Goal: Information Seeking & Learning: Learn about a topic

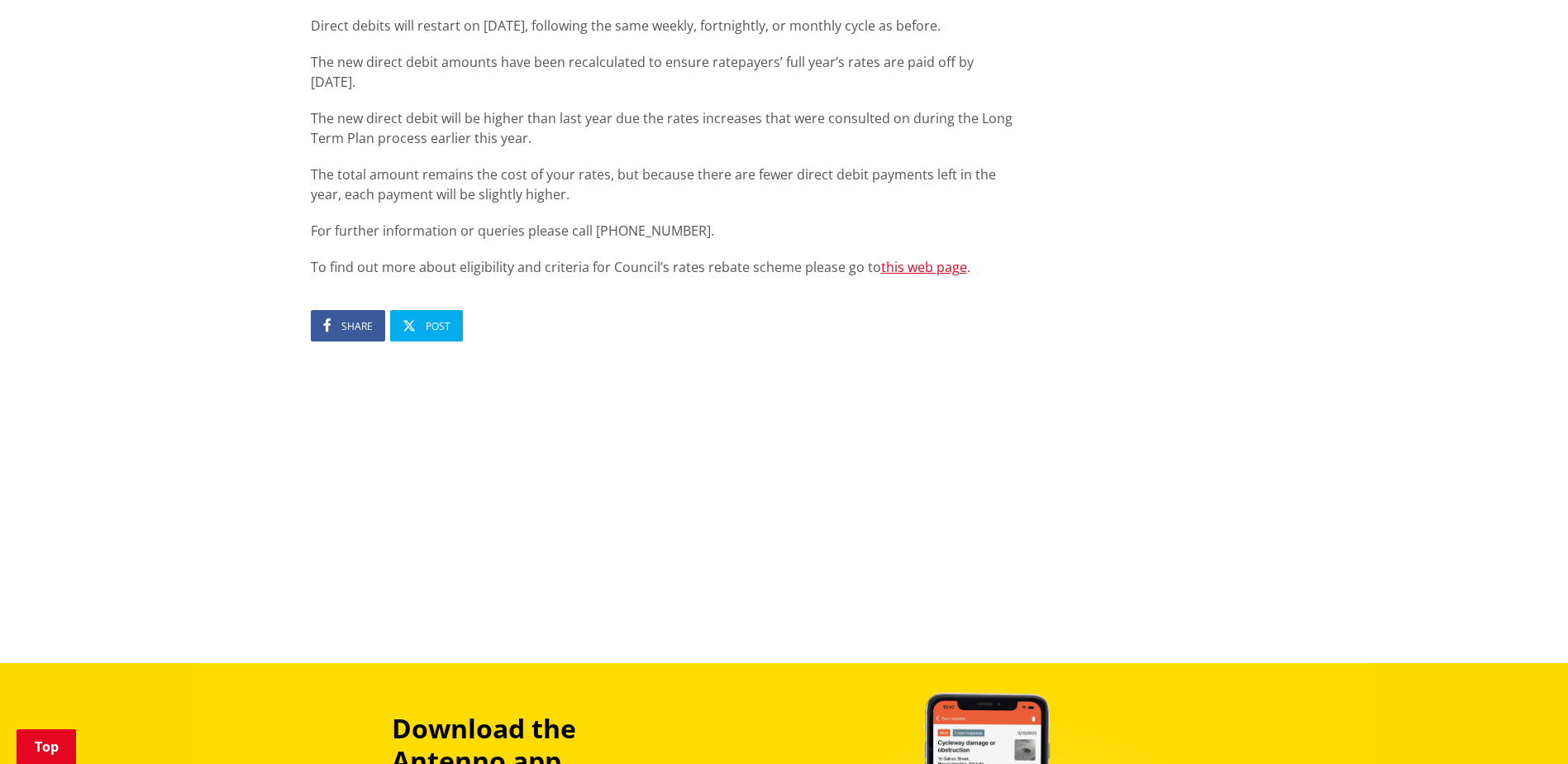
scroll to position [1074, 0]
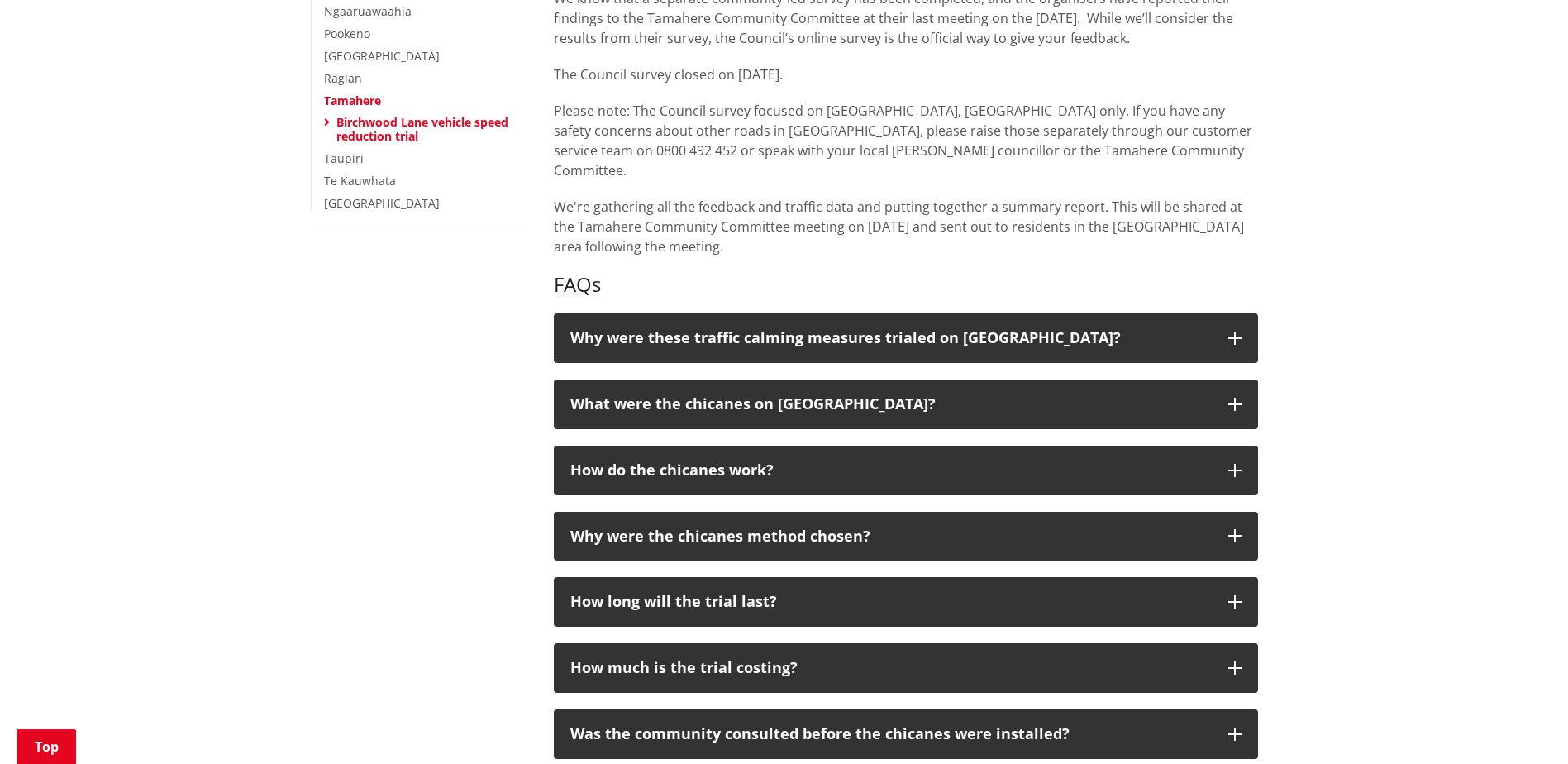
scroll to position [495, 0]
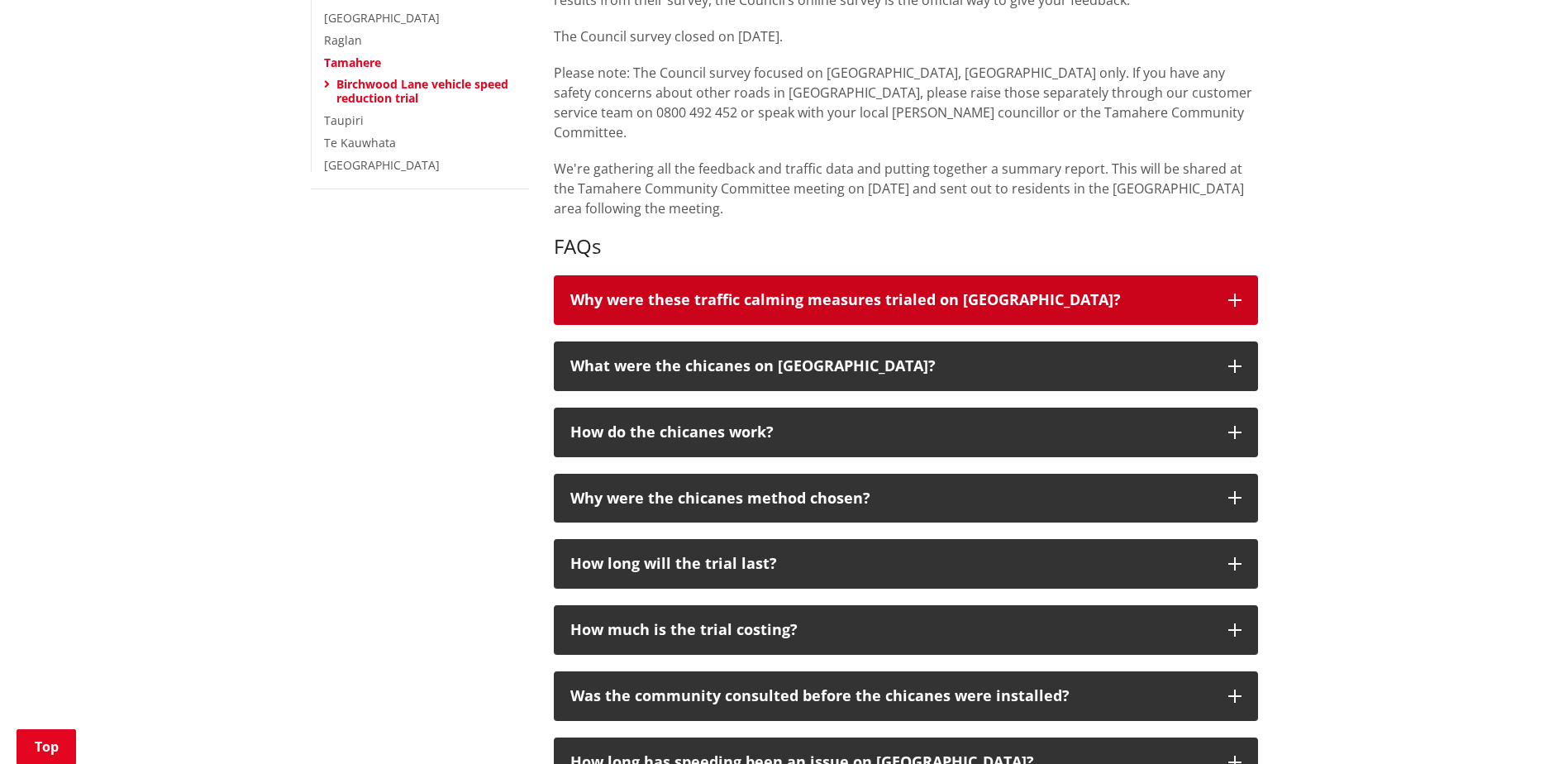
click at [1236, 293] on icon "button" at bounding box center [1235, 300] width 14 height 14
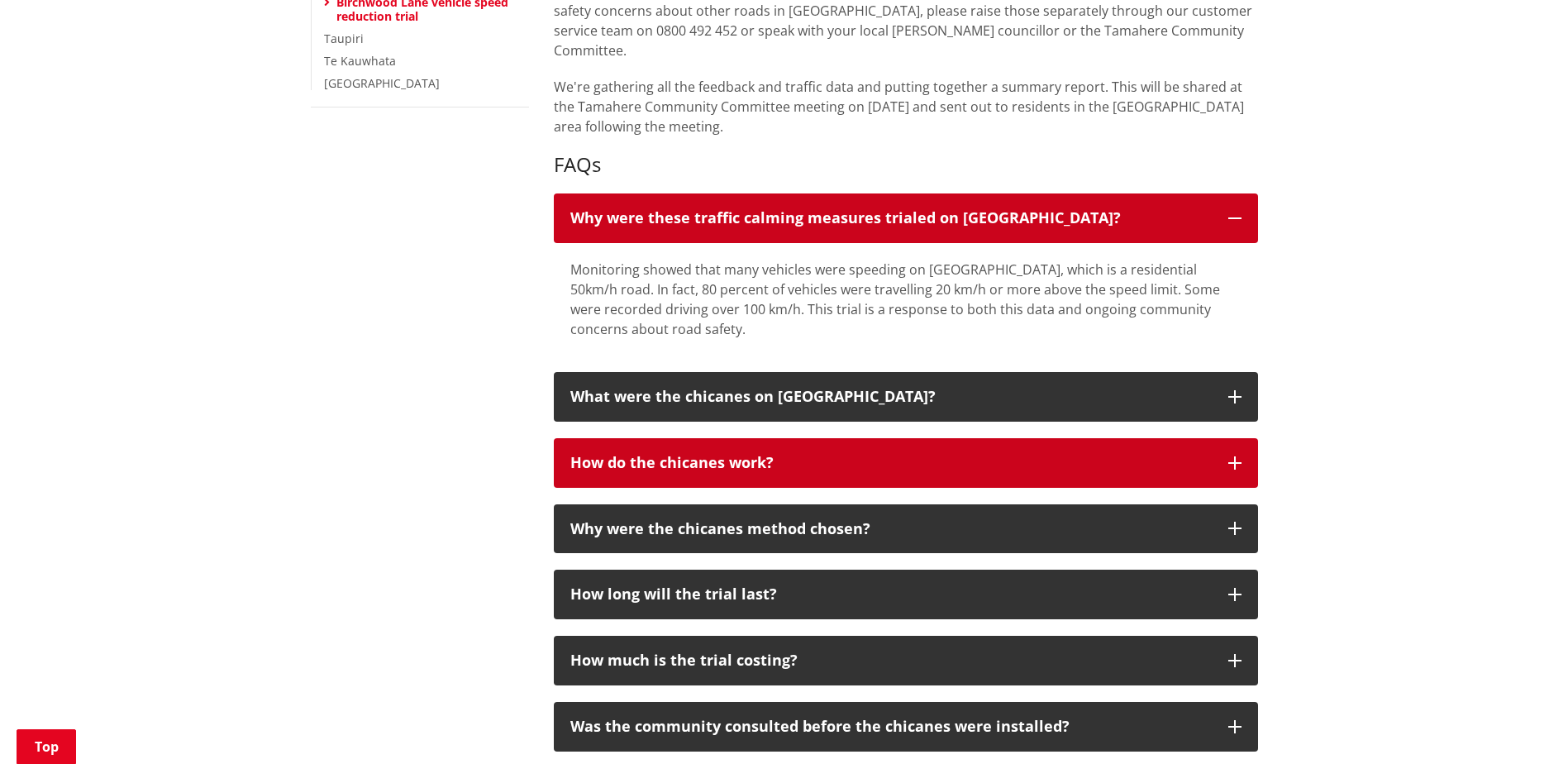
scroll to position [578, 0]
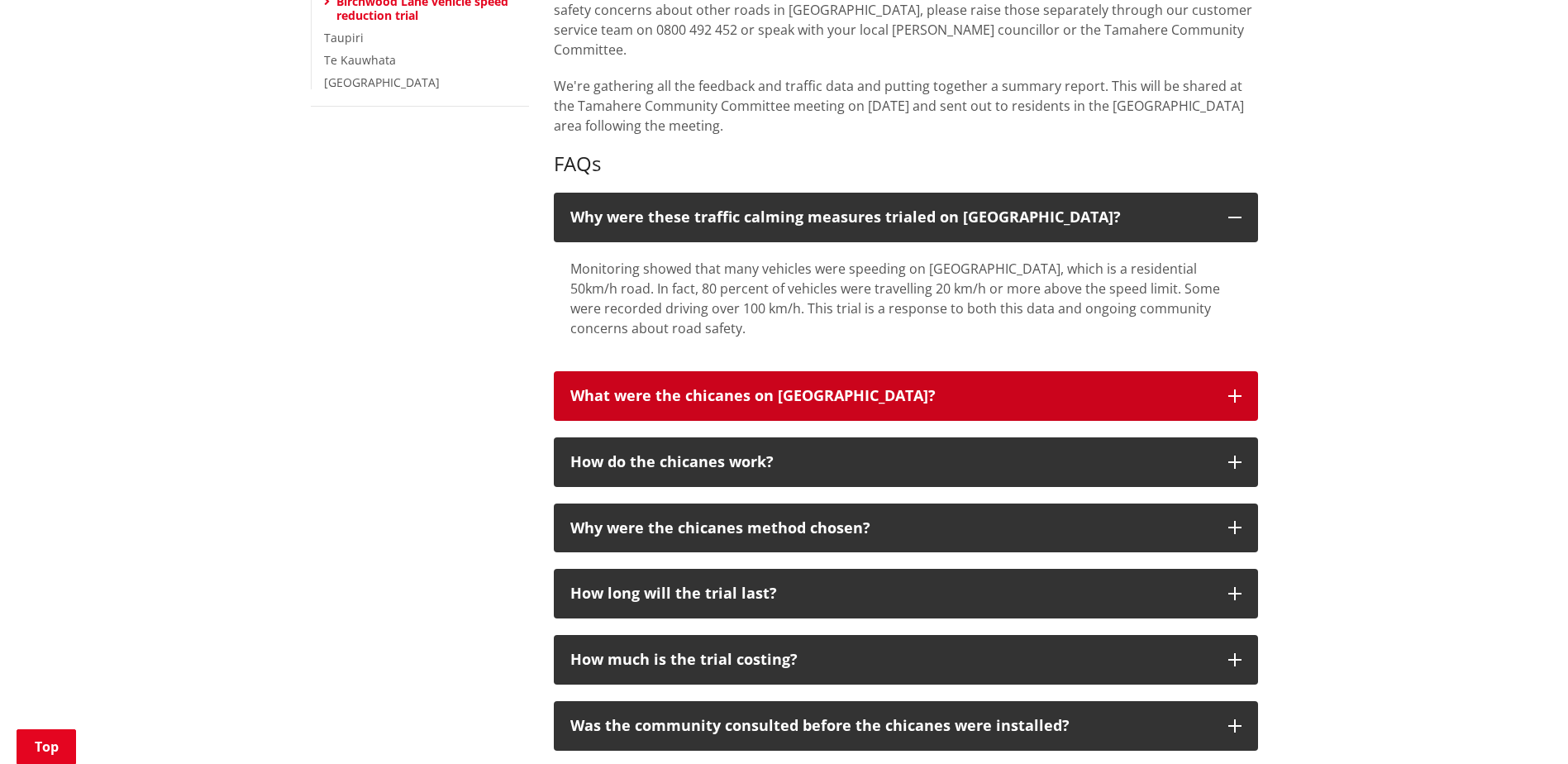
click at [1235, 389] on icon "button" at bounding box center [1235, 396] width 14 height 14
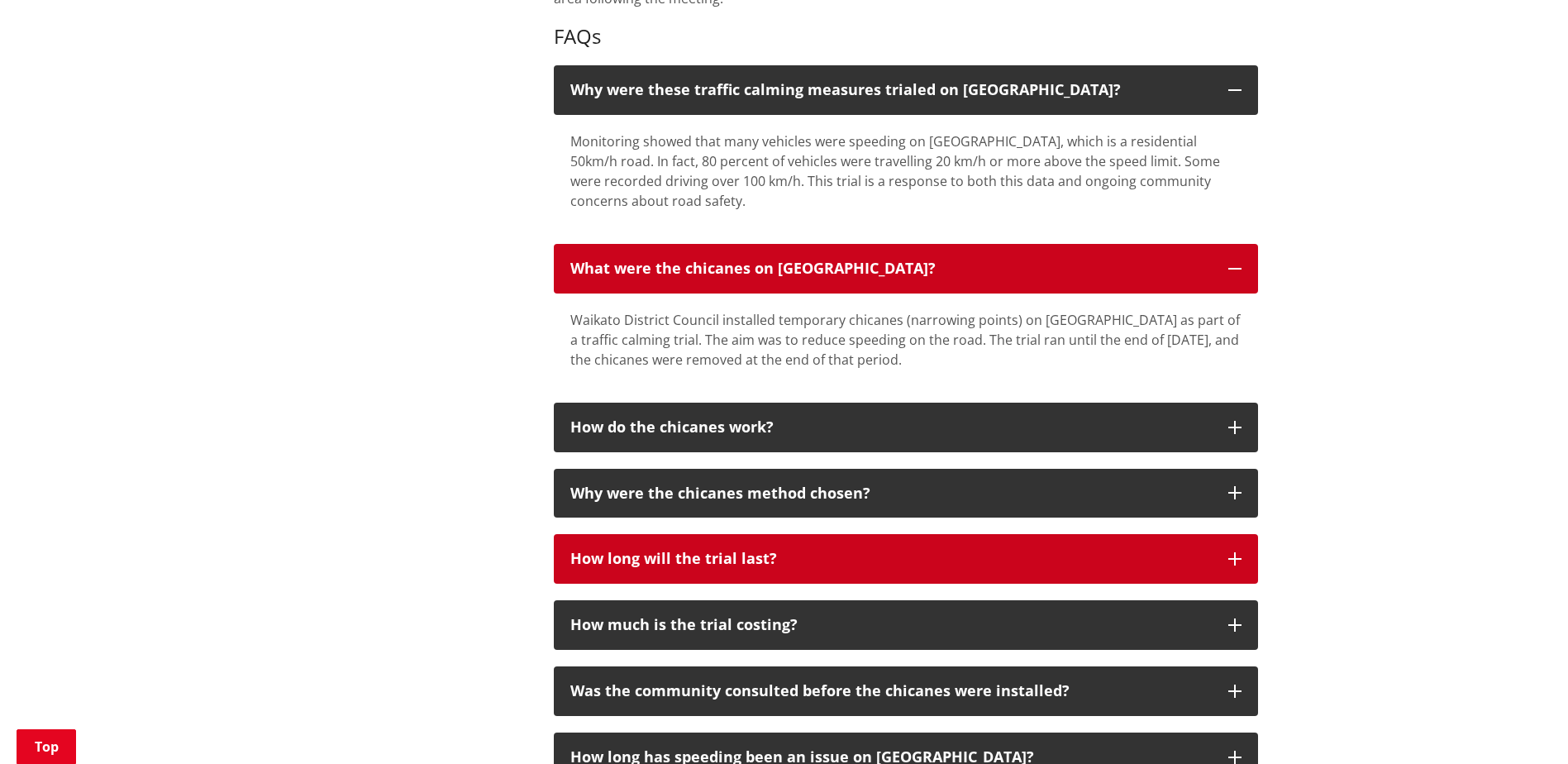
scroll to position [744, 0]
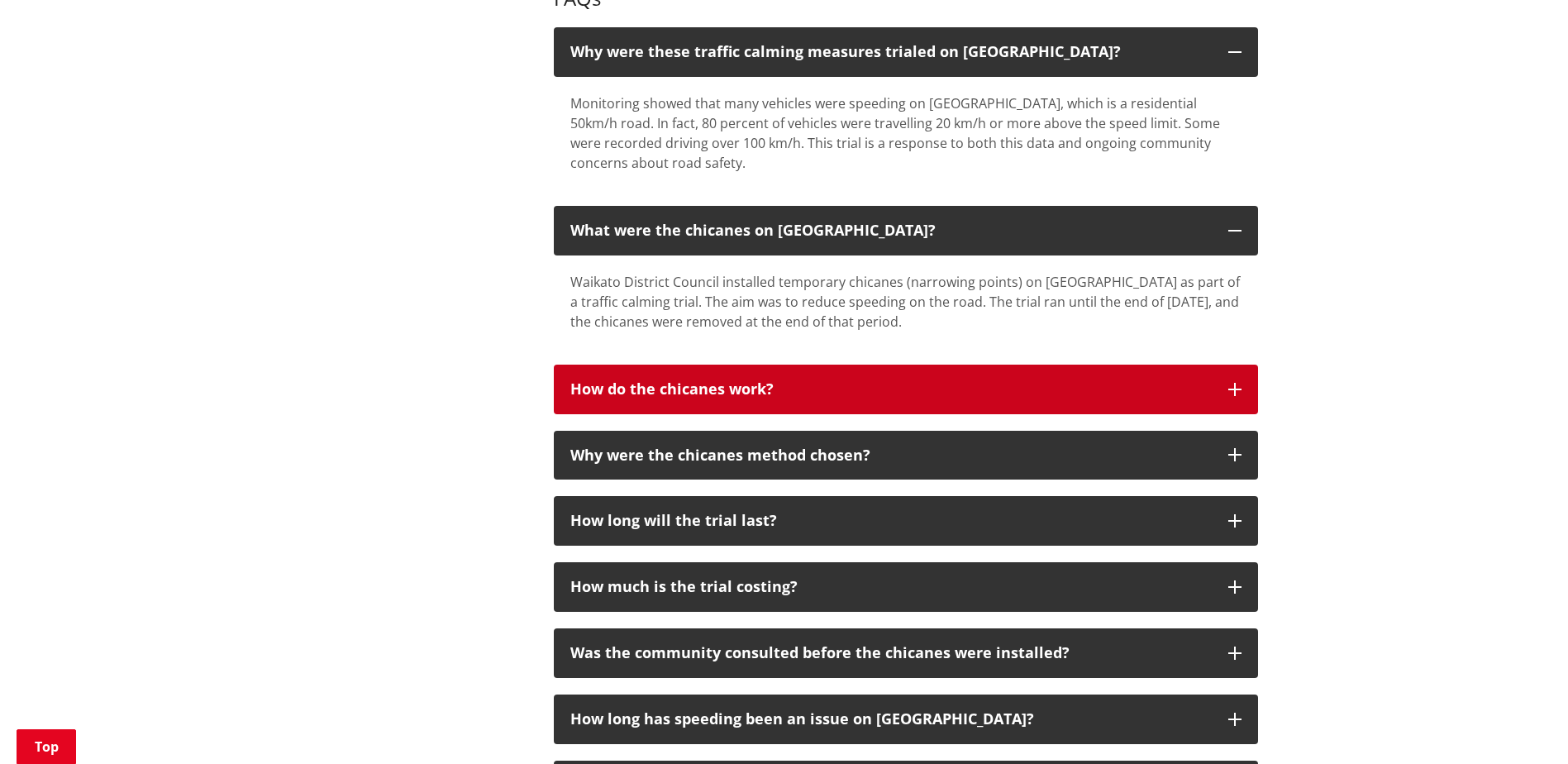
click at [1234, 382] on icon "button" at bounding box center [1235, 389] width 14 height 14
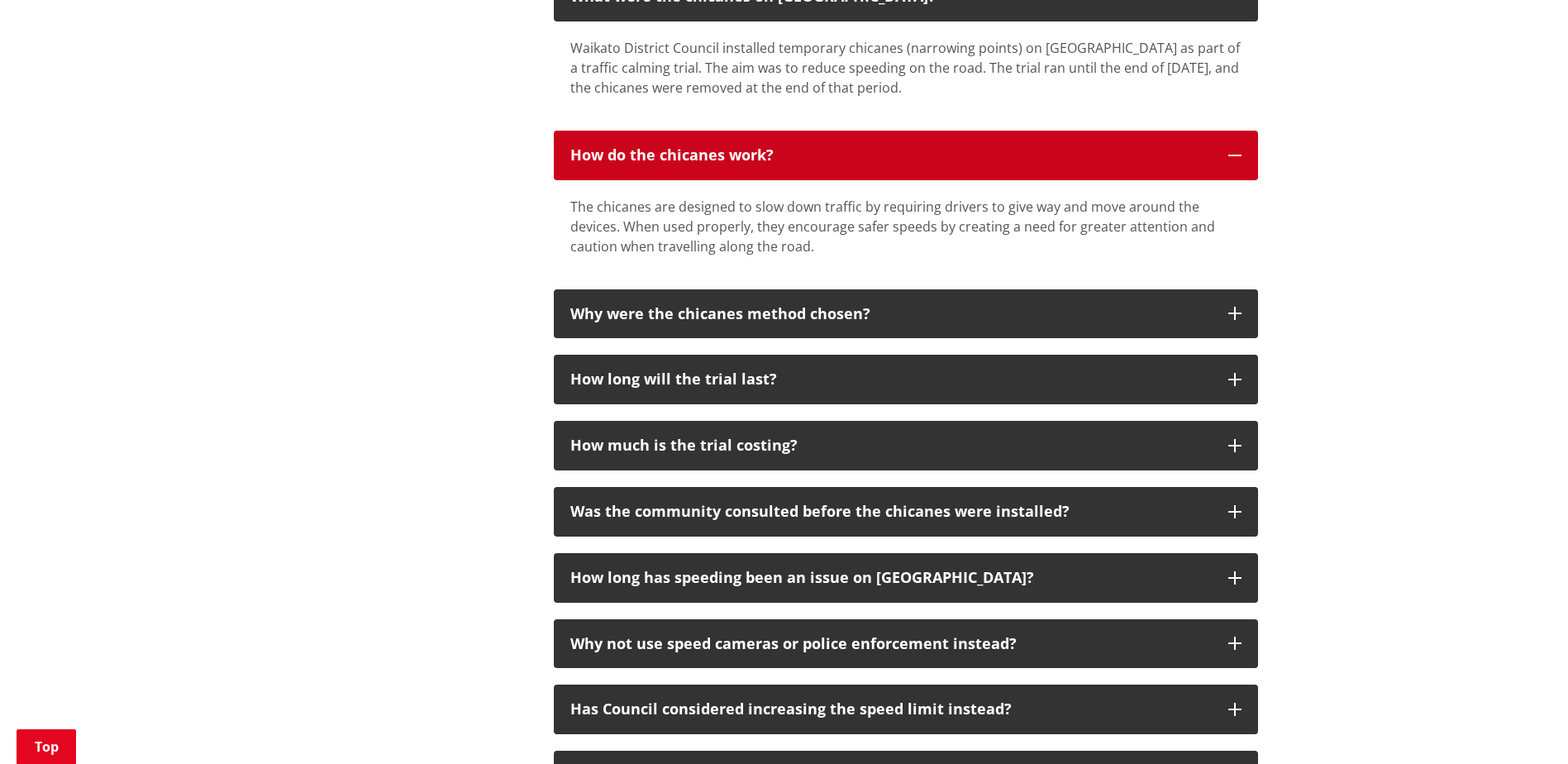
scroll to position [992, 0]
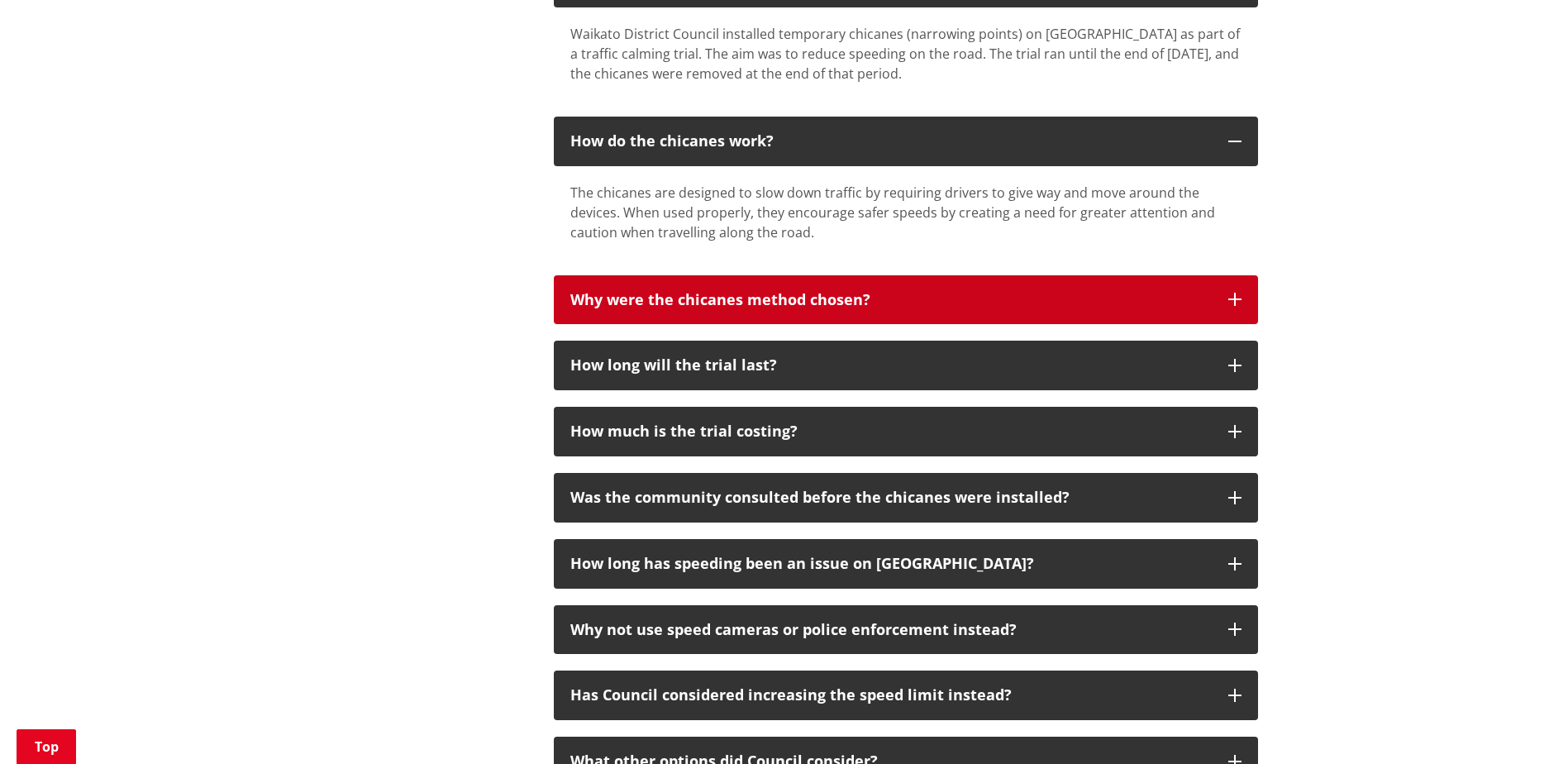
click at [1234, 293] on icon "button" at bounding box center [1235, 300] width 14 height 14
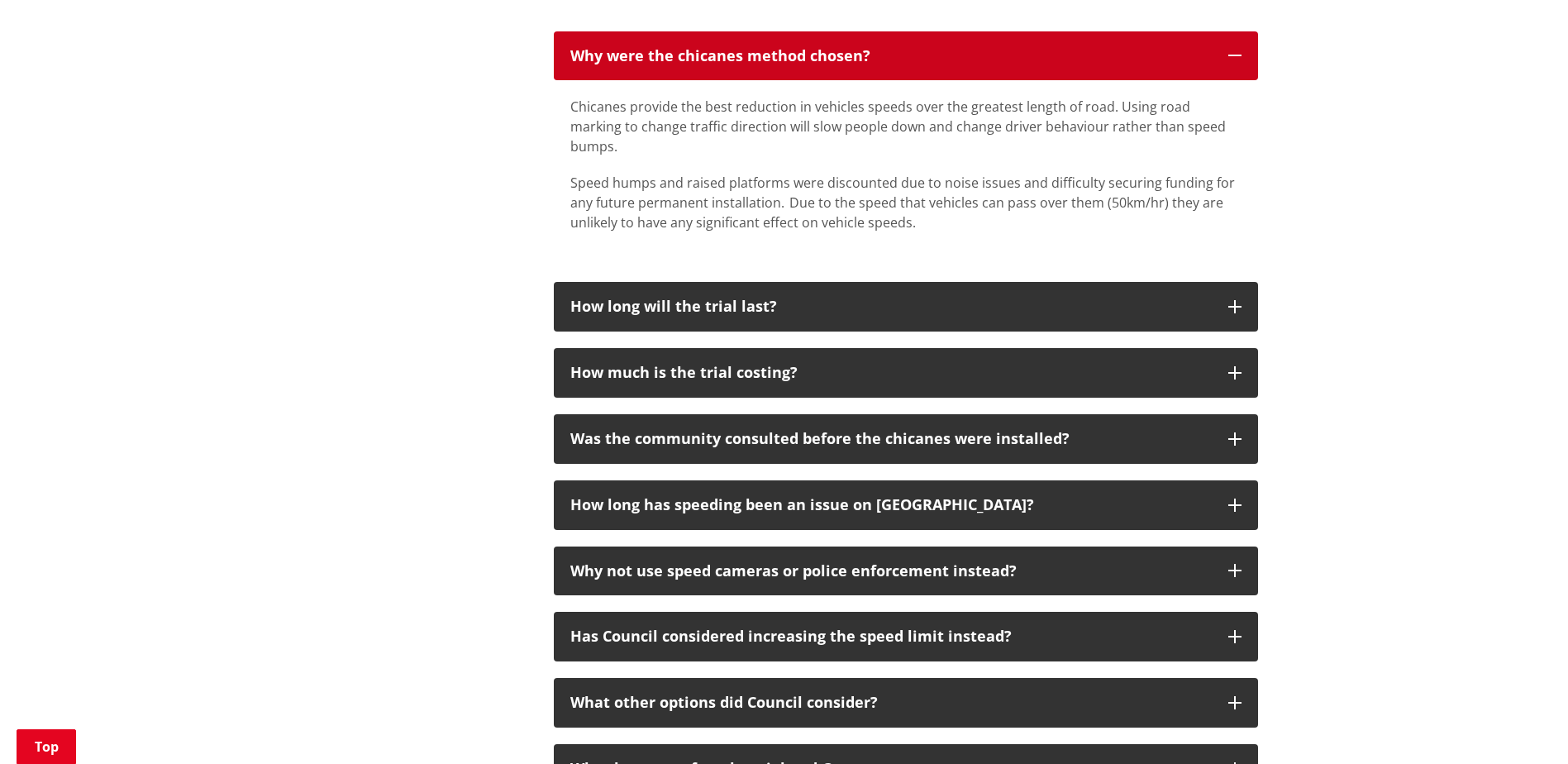
scroll to position [1240, 0]
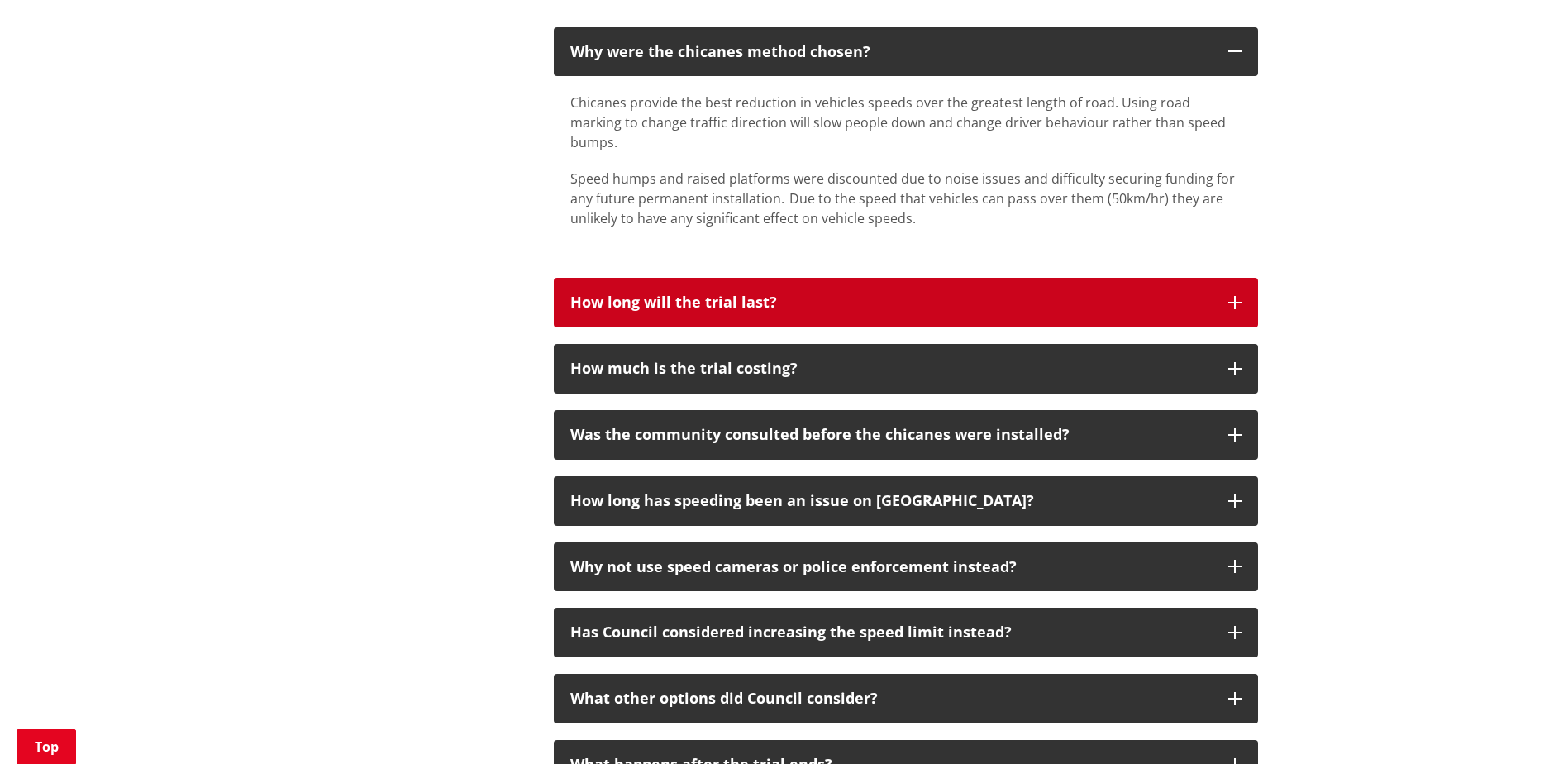
click at [1235, 296] on icon "button" at bounding box center [1235, 303] width 14 height 14
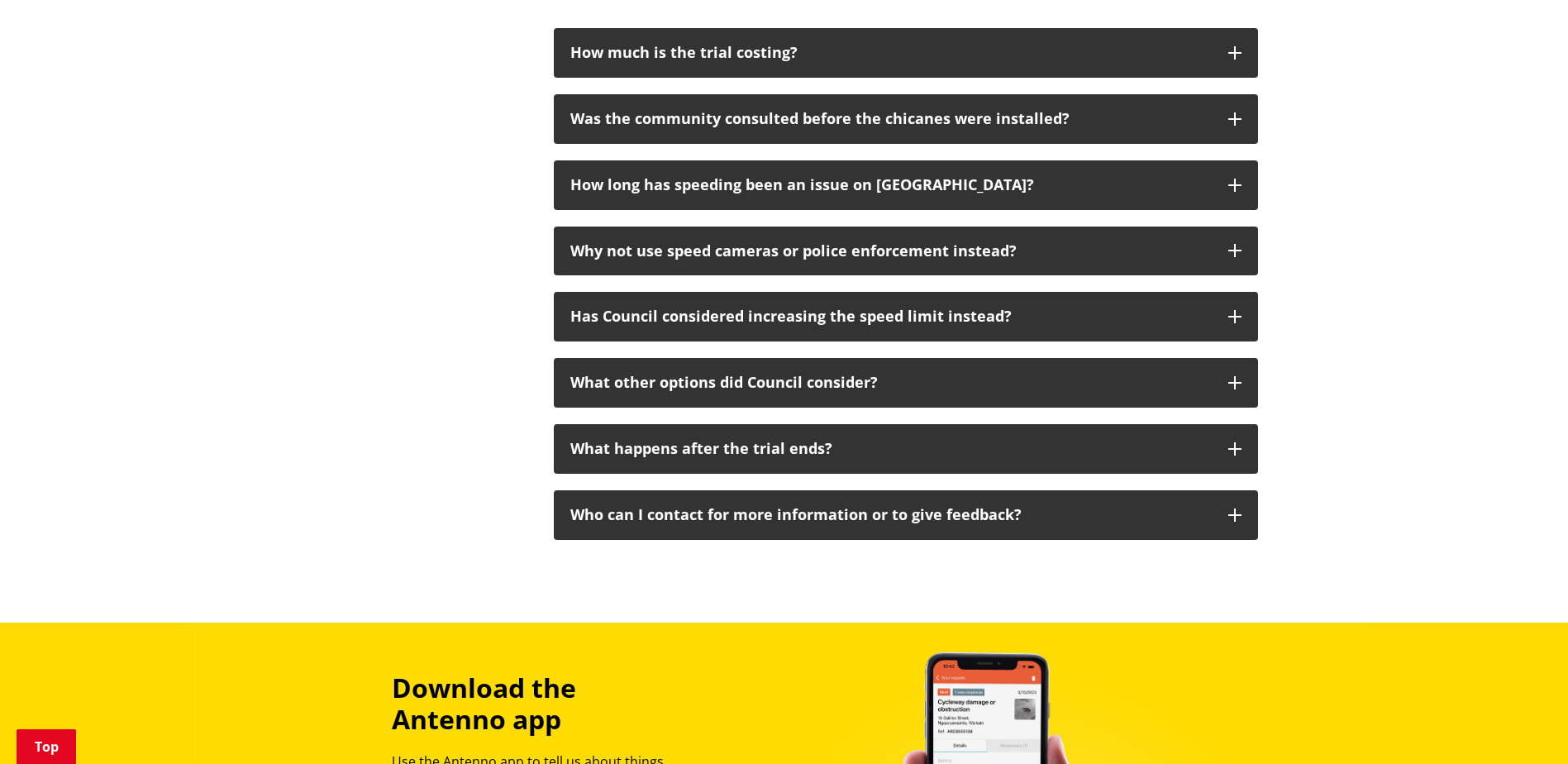
scroll to position [1570, 0]
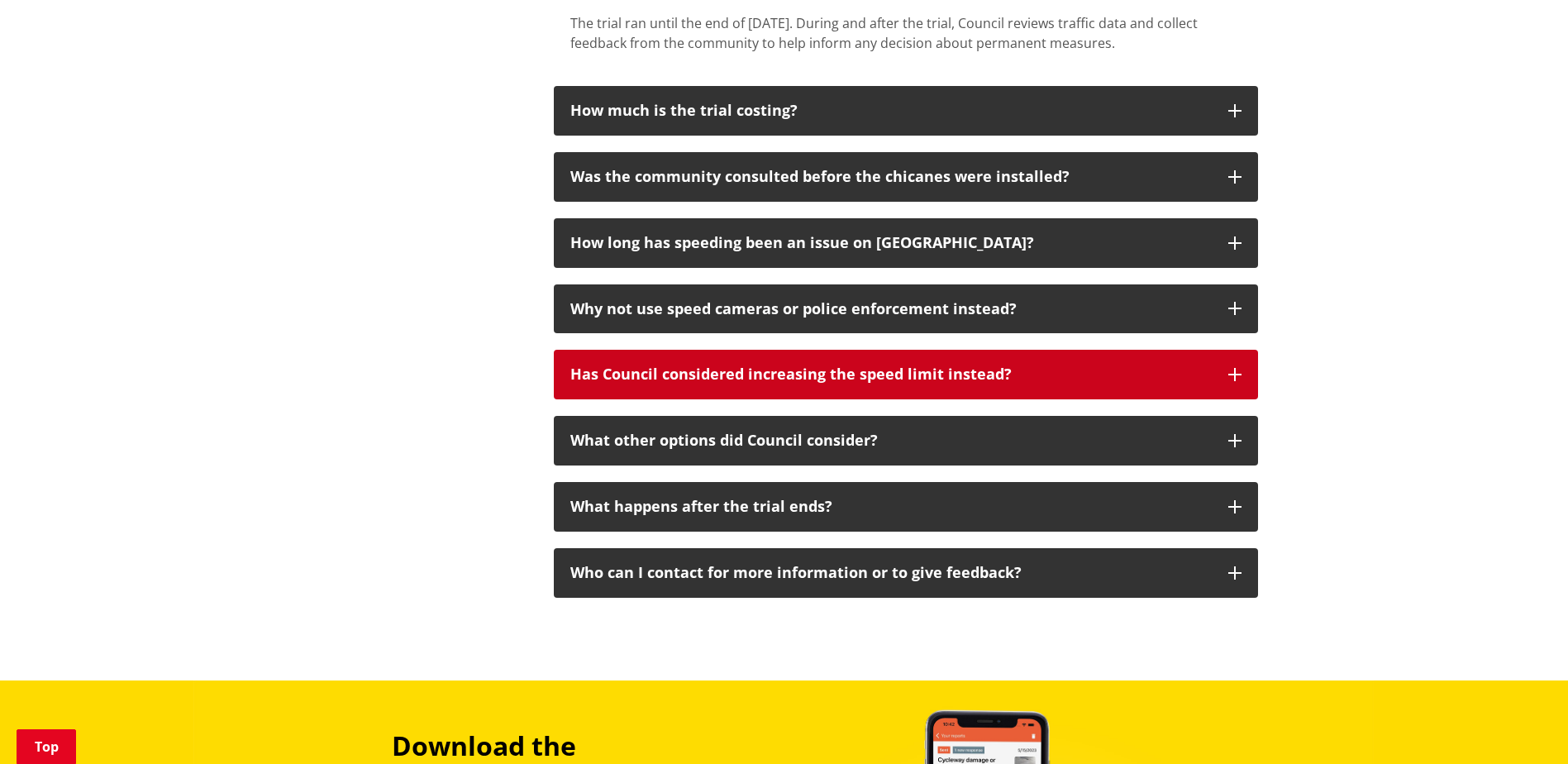
click at [1235, 368] on icon "button" at bounding box center [1235, 375] width 14 height 14
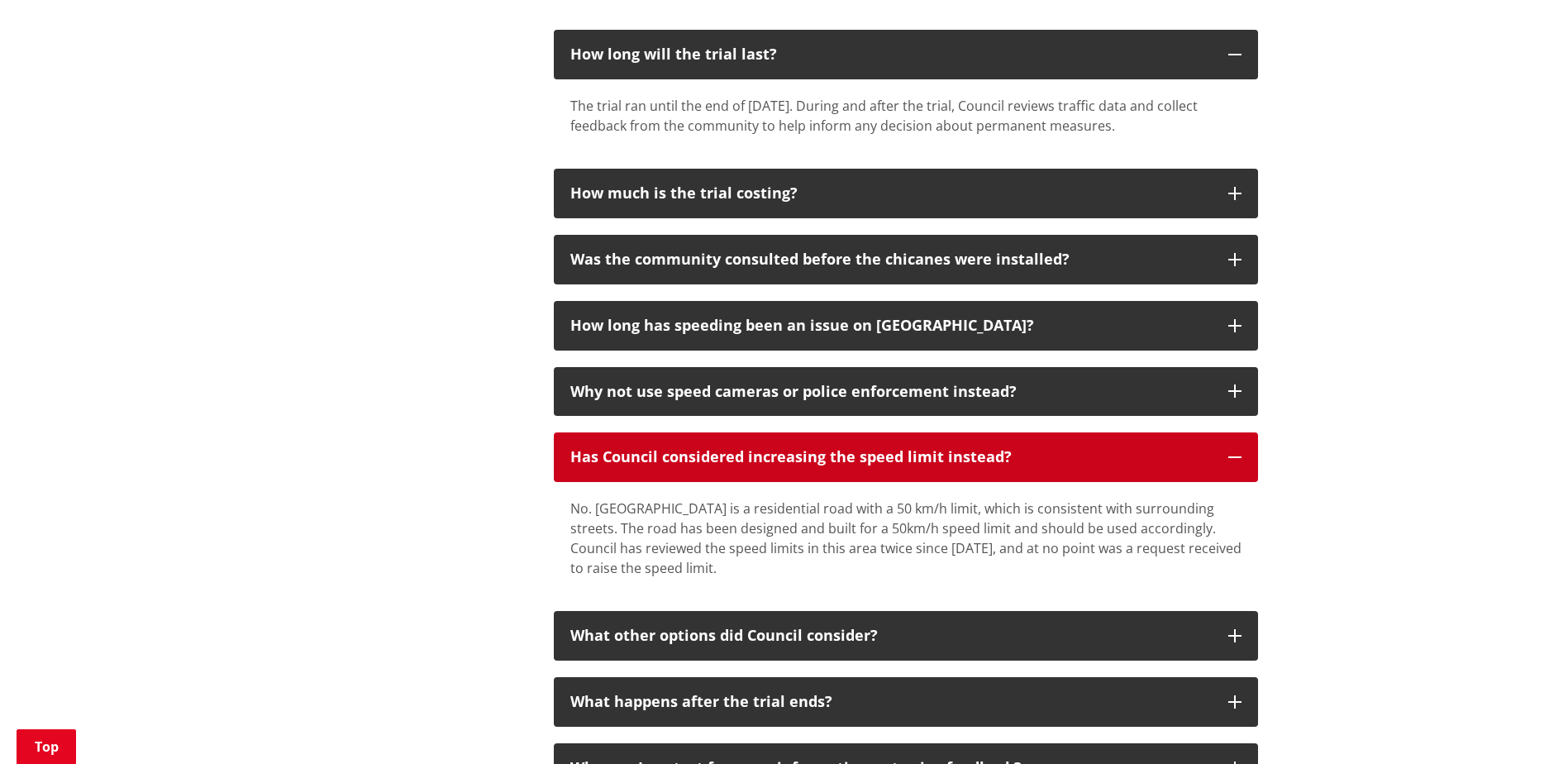
scroll to position [1404, 0]
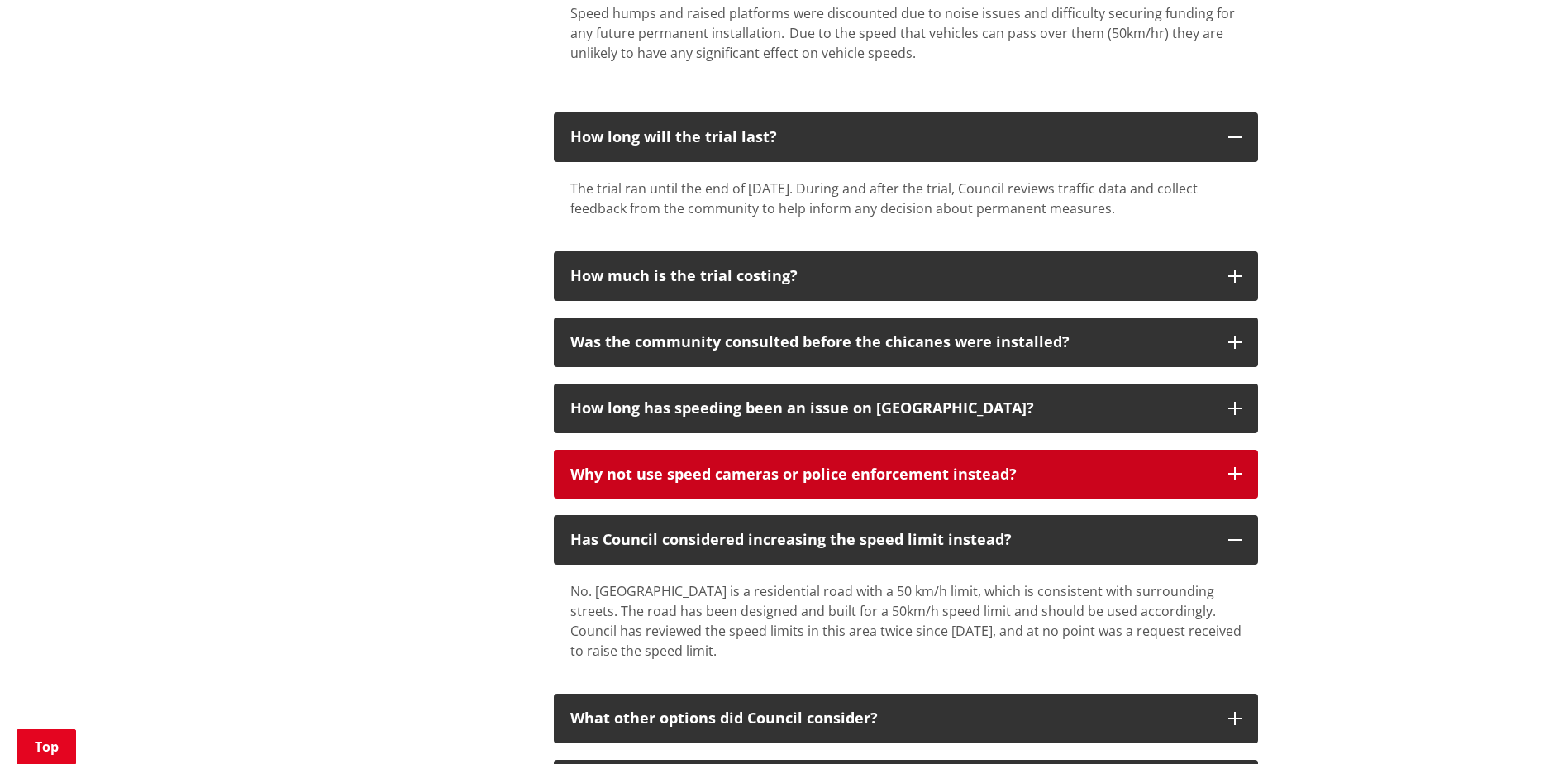
click at [1234, 467] on icon "button" at bounding box center [1235, 474] width 14 height 14
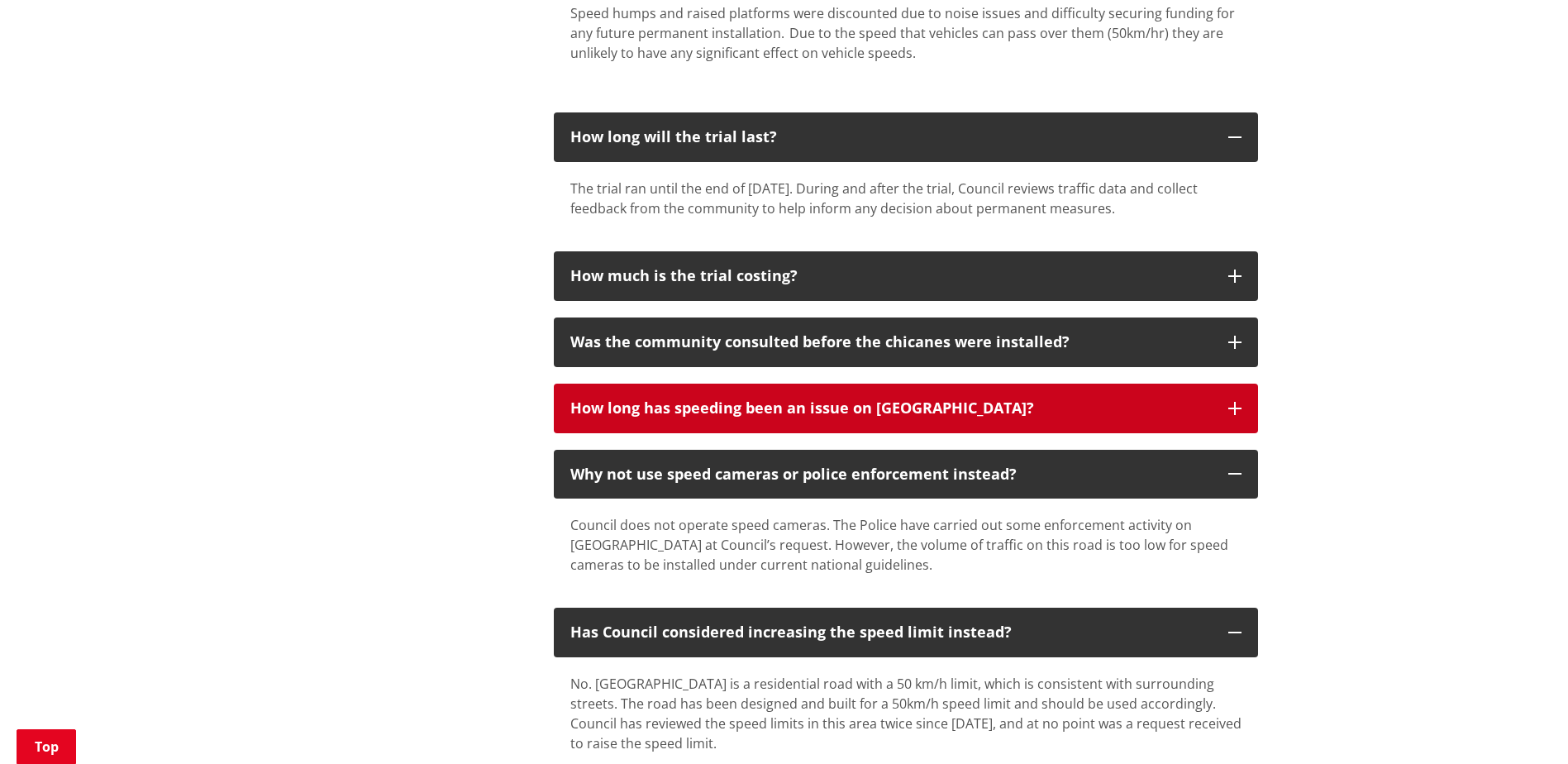
click at [1230, 402] on icon "button" at bounding box center [1235, 409] width 14 height 14
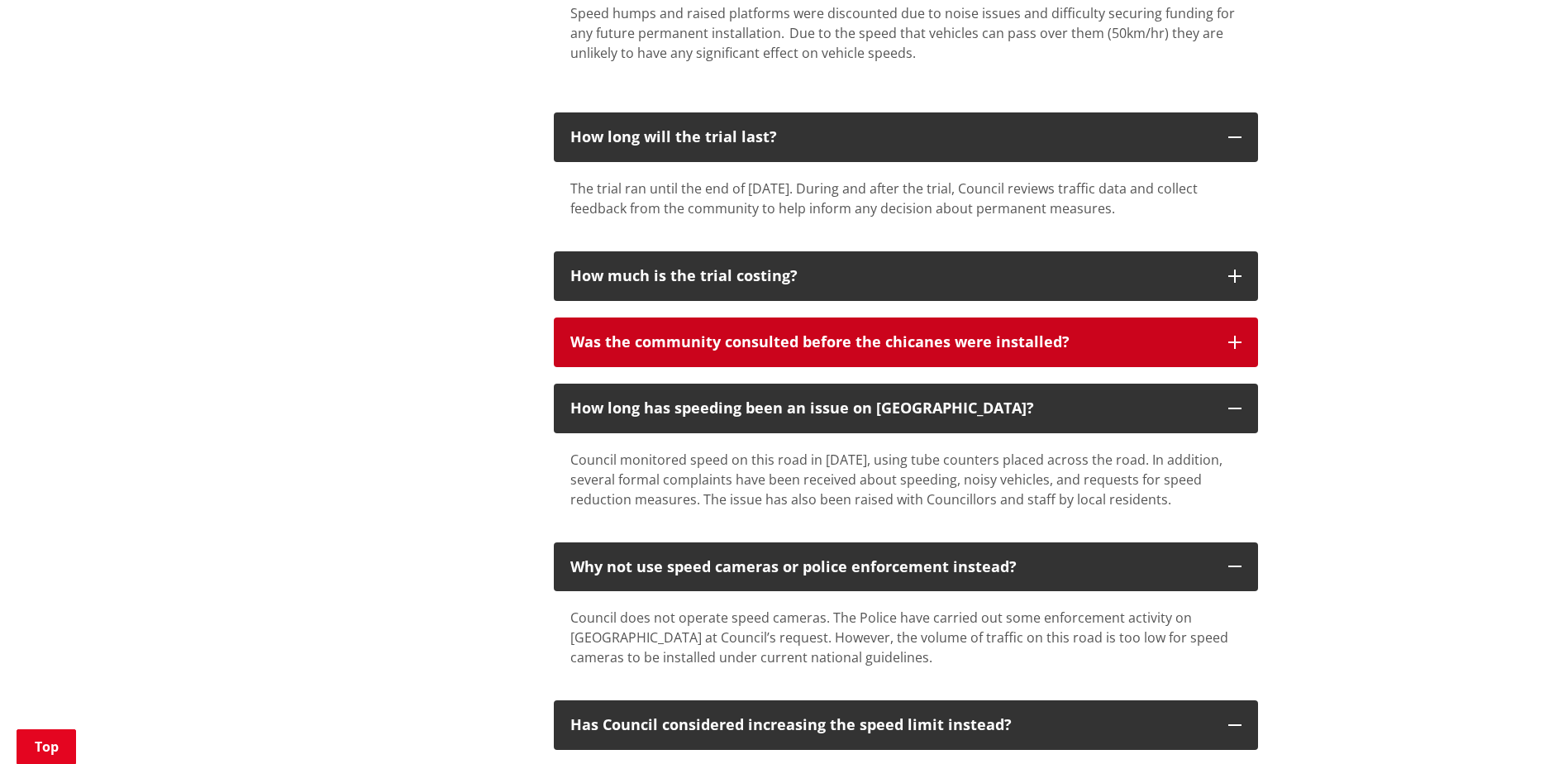
click at [1237, 336] on icon "button" at bounding box center [1235, 343] width 14 height 14
